Goal: Information Seeking & Learning: Learn about a topic

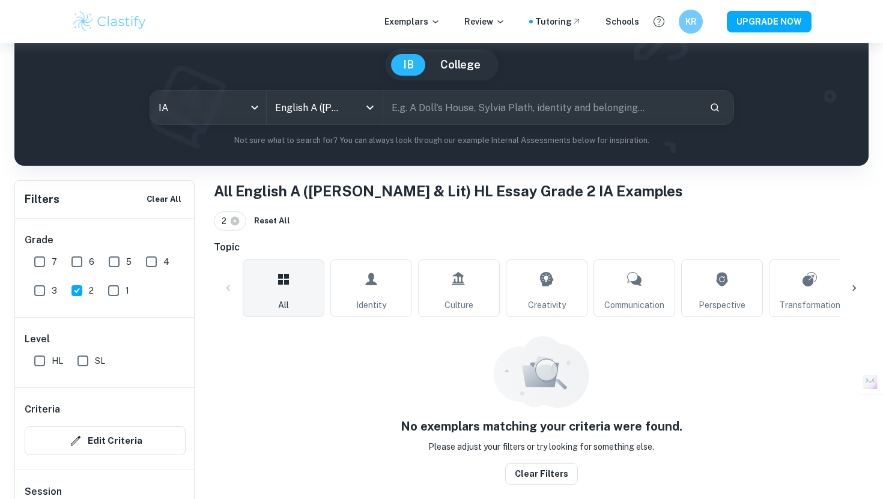
scroll to position [90, 0]
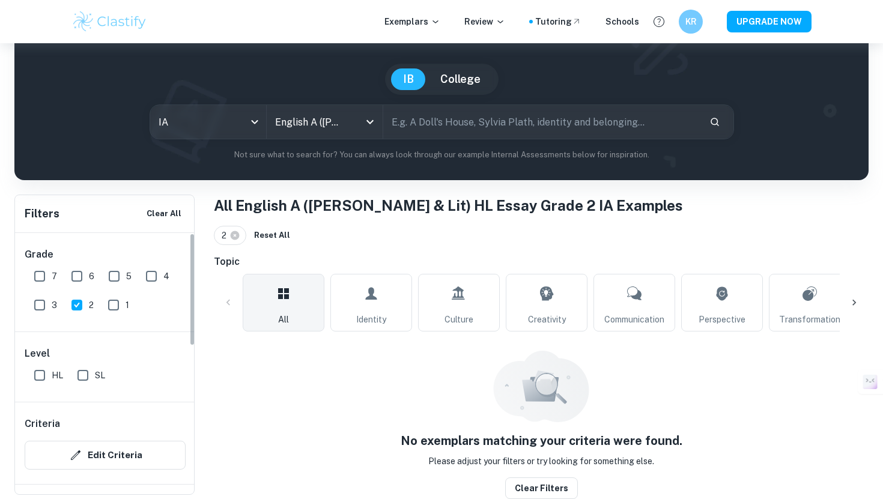
click at [41, 305] on input "3" at bounding box center [40, 305] width 24 height 24
checkbox input "true"
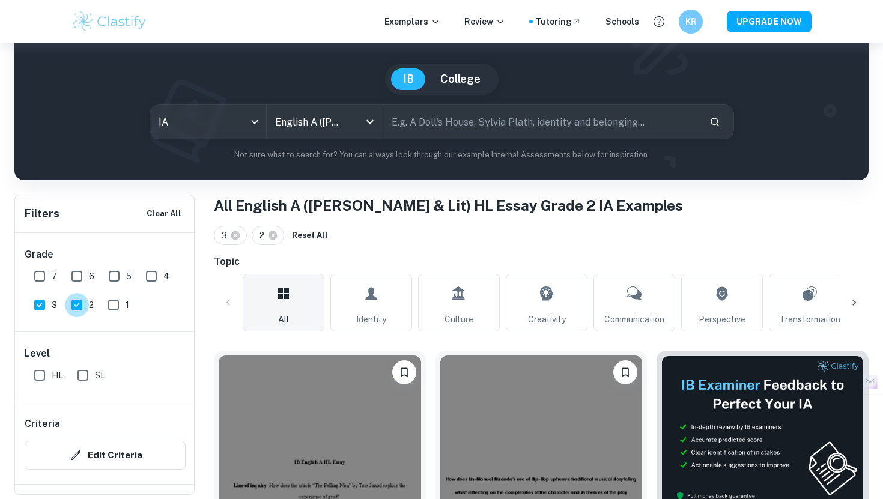
click at [82, 306] on input "2" at bounding box center [77, 305] width 24 height 24
checkbox input "false"
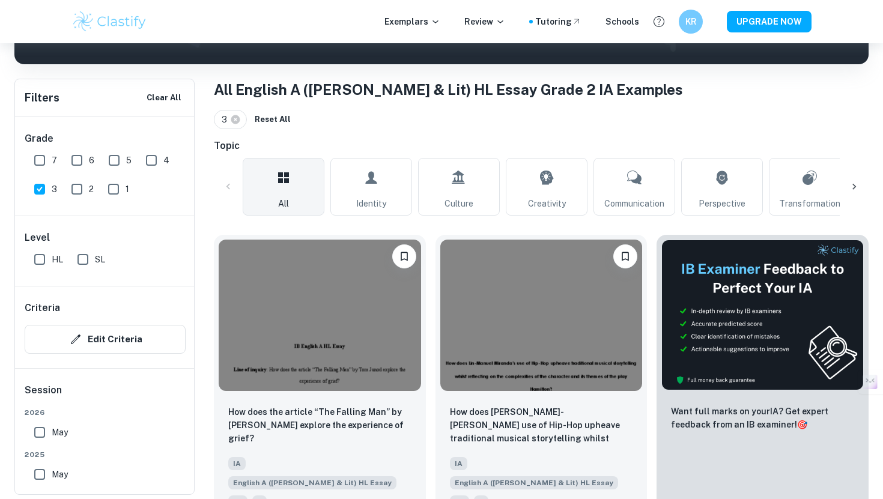
click at [313, 315] on img at bounding box center [320, 315] width 202 height 151
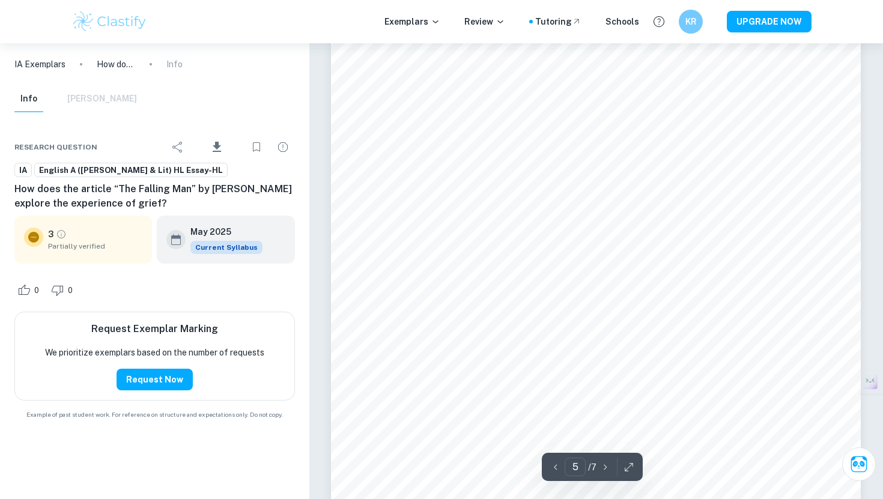
scroll to position [3187, 0]
type input "7"
